Goal: Task Accomplishment & Management: Manage account settings

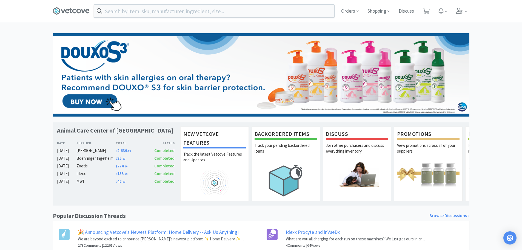
click at [351, 5] on span "Orders" at bounding box center [350, 11] width 22 height 22
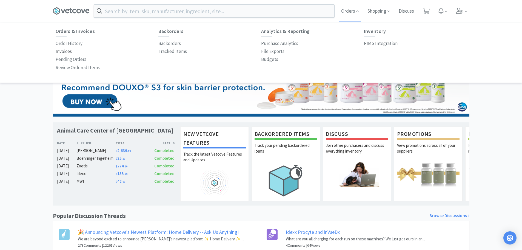
click at [64, 50] on p "Invoices" at bounding box center [64, 51] width 16 height 7
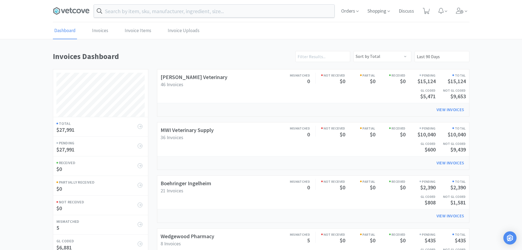
scroll to position [256, 417]
click at [353, 13] on span "Orders" at bounding box center [350, 11] width 22 height 22
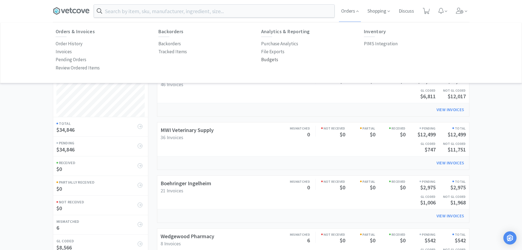
click at [267, 60] on p "Budgets" at bounding box center [269, 59] width 17 height 7
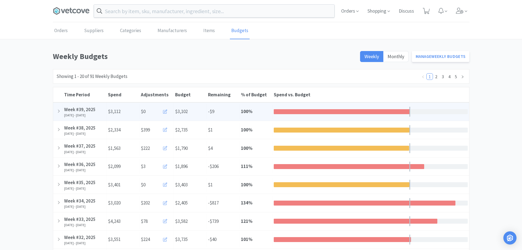
click at [162, 112] on button at bounding box center [165, 111] width 13 height 11
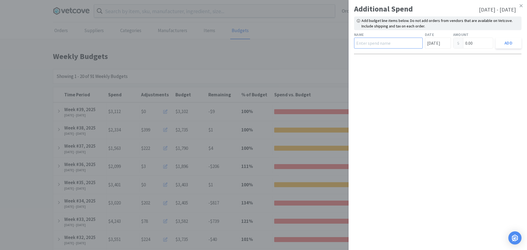
click at [367, 45] on input "text" at bounding box center [388, 43] width 69 height 11
click at [376, 44] on input "Wal" at bounding box center [388, 43] width 69 height 11
click at [393, 44] on input "Wal" at bounding box center [388, 43] width 69 height 11
type input "Walmart"
click at [428, 46] on input "[DATE]" at bounding box center [438, 43] width 26 height 11
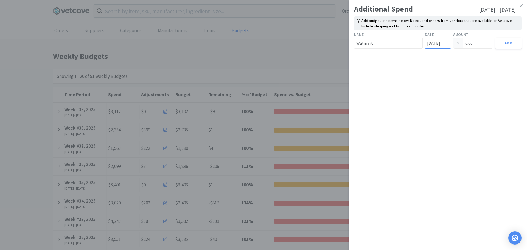
click at [428, 46] on input "[DATE]" at bounding box center [438, 43] width 26 height 11
click at [437, 45] on input "[DATE]" at bounding box center [438, 43] width 26 height 11
type input "09"
type input "22"
type input "2025"
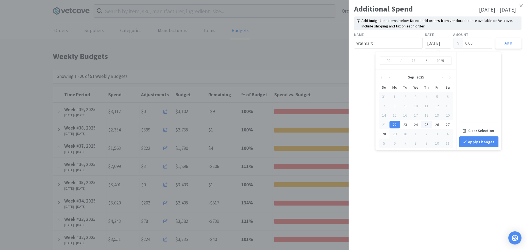
click at [427, 126] on div "25" at bounding box center [426, 125] width 11 height 8
type input "[DATE]"
type input "25"
click at [474, 45] on input "0.00" at bounding box center [473, 43] width 40 height 10
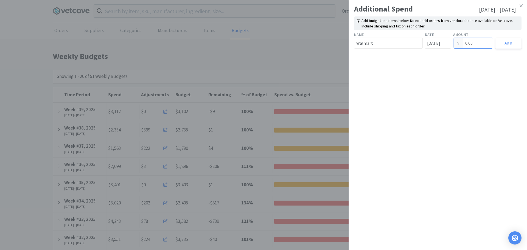
drag, startPoint x: 475, startPoint y: 43, endPoint x: 416, endPoint y: 49, distance: 59.0
click at [416, 49] on div "Name Walmart Date [DATE] Amount 0.00 Add" at bounding box center [437, 39] width 169 height 19
type input "16.92"
click at [509, 39] on button "Add" at bounding box center [508, 43] width 26 height 11
type input "[DATE]"
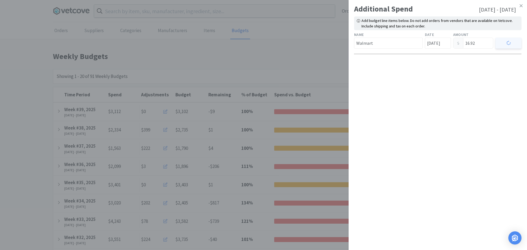
type input "0.00"
click at [522, 6] on link at bounding box center [521, 6] width 10 height 12
